Goal: Transaction & Acquisition: Download file/media

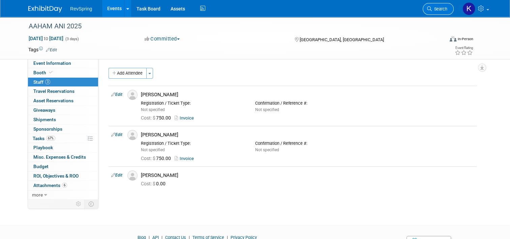
click at [445, 10] on span "Search" at bounding box center [440, 8] width 16 height 5
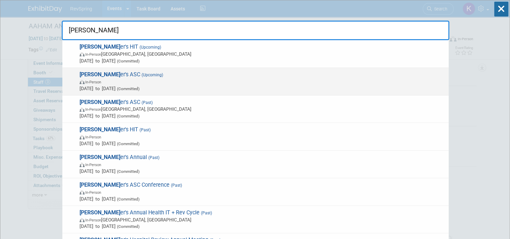
type input "beck"
click at [225, 86] on span "Oct 16, 2025 to Oct 18, 2025 (Committed)" at bounding box center [263, 88] width 366 height 7
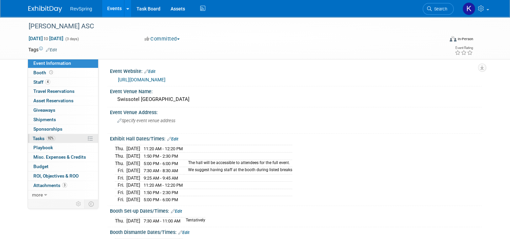
click at [71, 137] on link "92% Tasks 92%" at bounding box center [63, 138] width 70 height 9
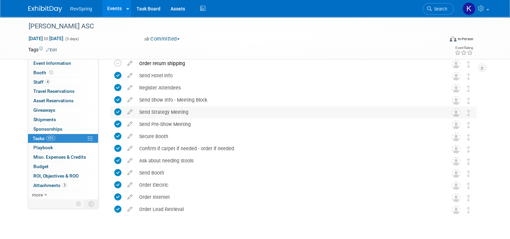
scroll to position [30, 0]
click at [440, 9] on span "Search" at bounding box center [440, 8] width 16 height 5
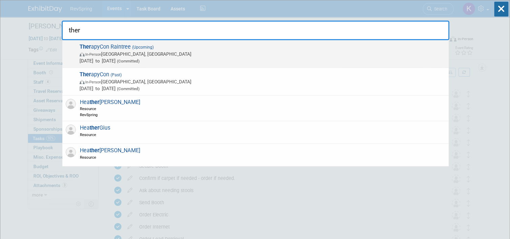
type input "ther"
click at [209, 56] on span "In-Person [GEOGRAPHIC_DATA], [GEOGRAPHIC_DATA]" at bounding box center [263, 54] width 366 height 7
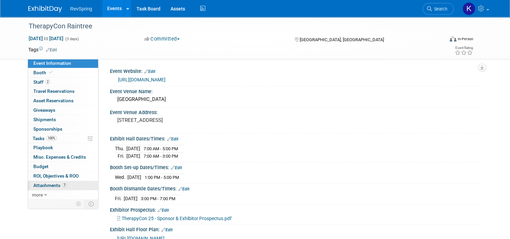
click at [67, 186] on link "7 Attachments 7" at bounding box center [63, 185] width 70 height 9
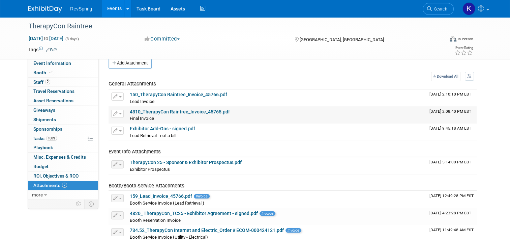
scroll to position [11, 0]
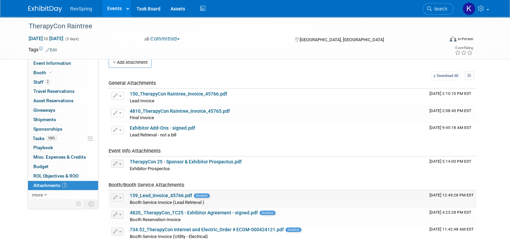
click at [170, 194] on link "159_Lead_Invoice_45766.pdf" at bounding box center [161, 195] width 62 height 5
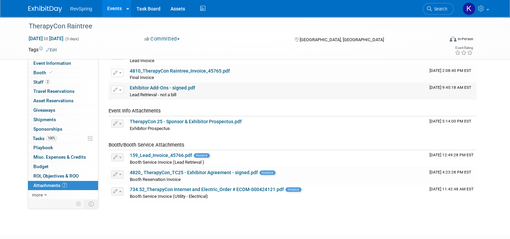
scroll to position [51, 0]
click at [206, 186] on link "734.52_TherapyCon Internet and Electric_Order # ECOM-000424121.pdf" at bounding box center [207, 188] width 154 height 5
